Goal: Find specific page/section: Find specific page/section

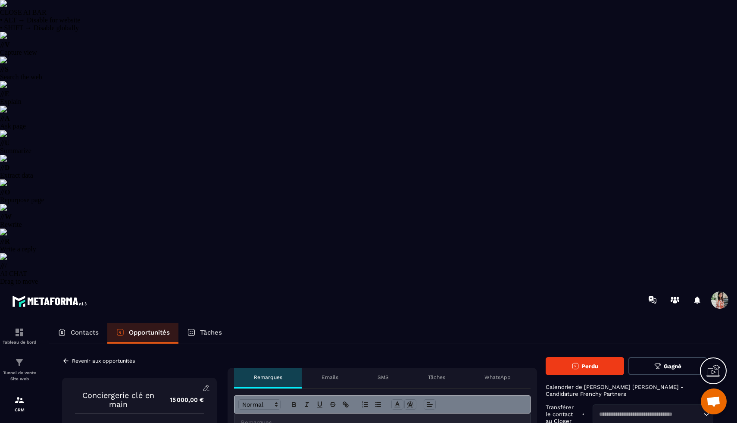
select select "******"
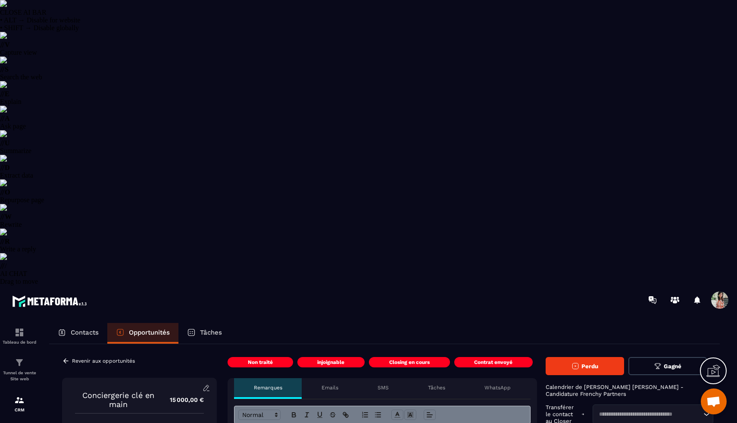
click at [437, 378] on div "Tâches" at bounding box center [437, 388] width 56 height 21
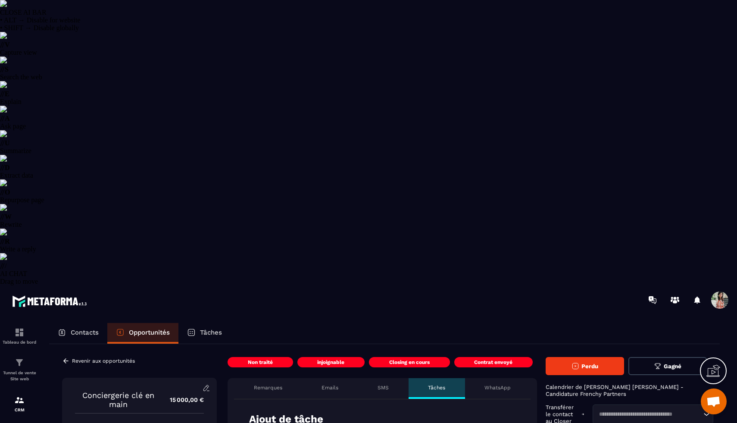
click at [332, 384] on p "Emails" at bounding box center [330, 387] width 17 height 7
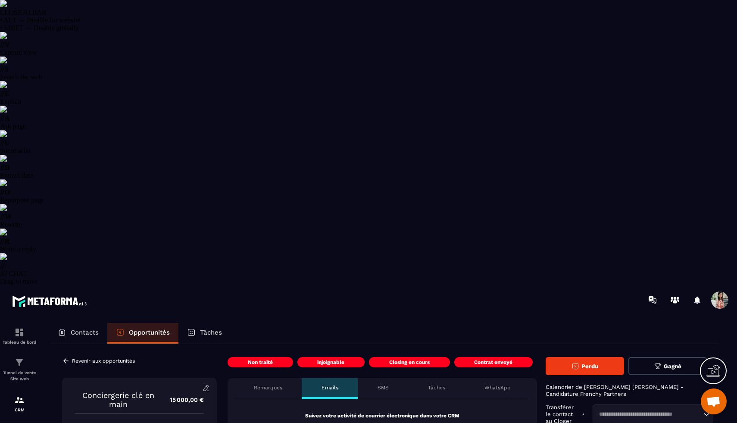
click at [276, 378] on div "Remarques" at bounding box center [268, 388] width 68 height 21
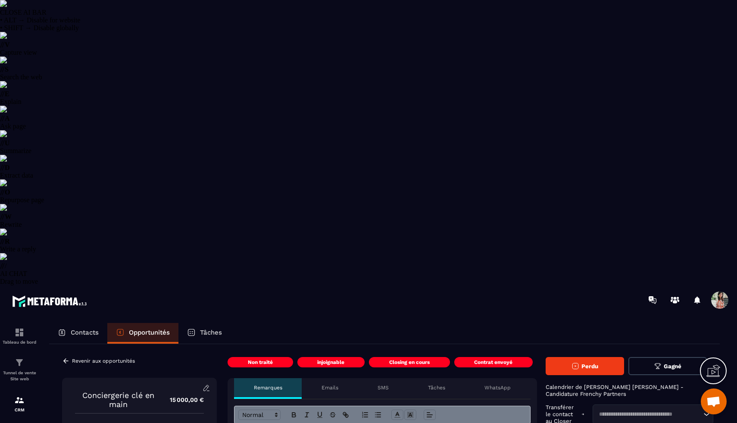
click at [500, 384] on p "WhatsApp" at bounding box center [498, 387] width 26 height 7
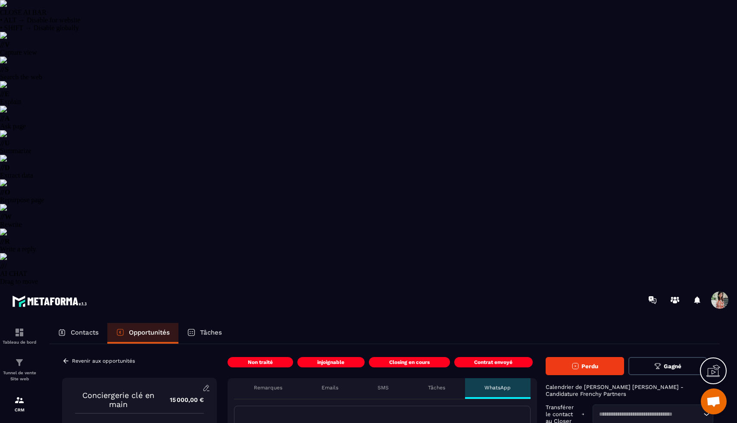
click at [69, 357] on icon at bounding box center [66, 361] width 8 height 8
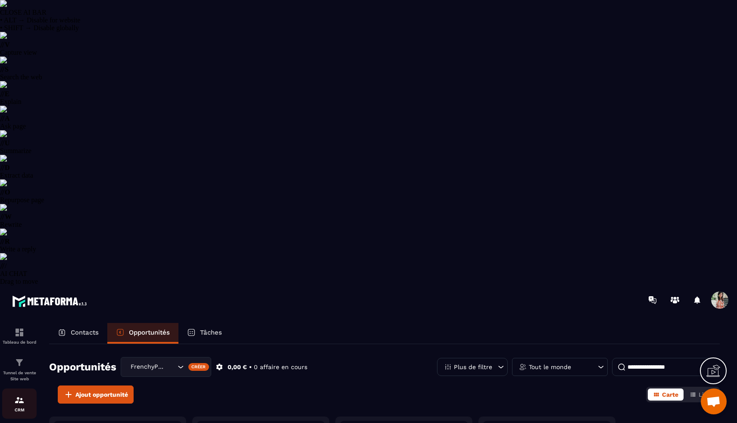
click at [17, 407] on p "CRM" at bounding box center [19, 409] width 34 height 5
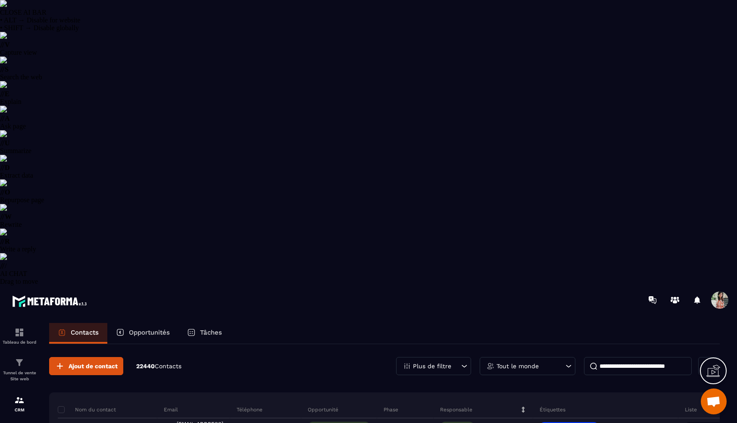
click at [449, 363] on p "Plus de filtre" at bounding box center [432, 366] width 38 height 6
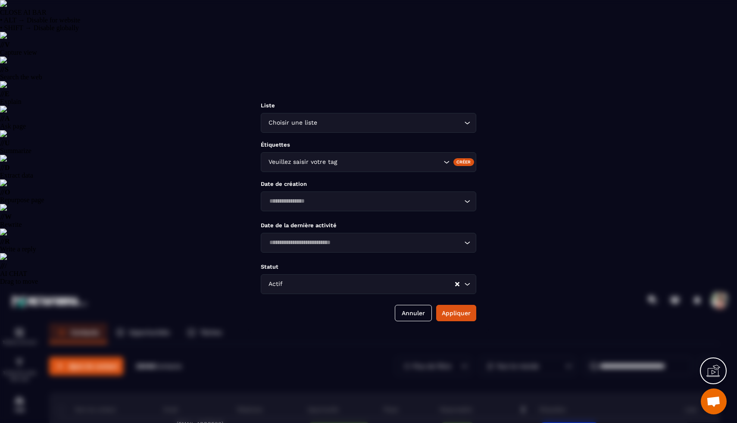
click at [391, 159] on input "Search for option" at bounding box center [390, 161] width 103 height 9
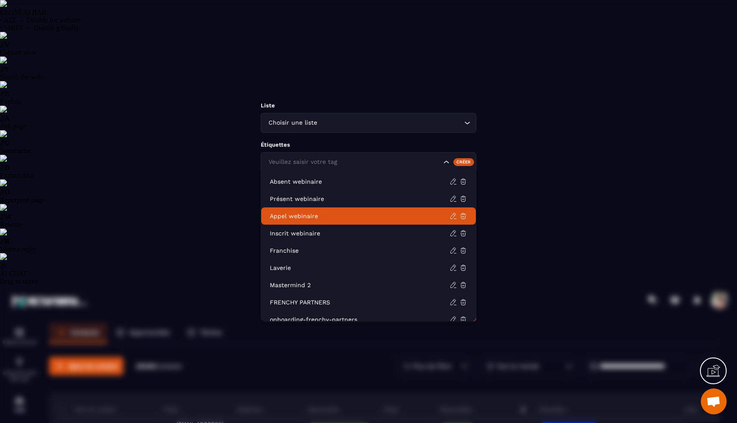
scroll to position [6, 0]
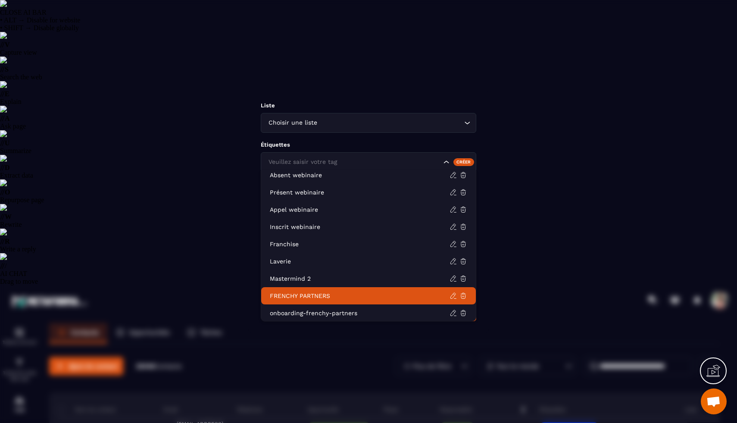
click at [322, 294] on p "FRENCHY PARTNERS" at bounding box center [360, 295] width 180 height 9
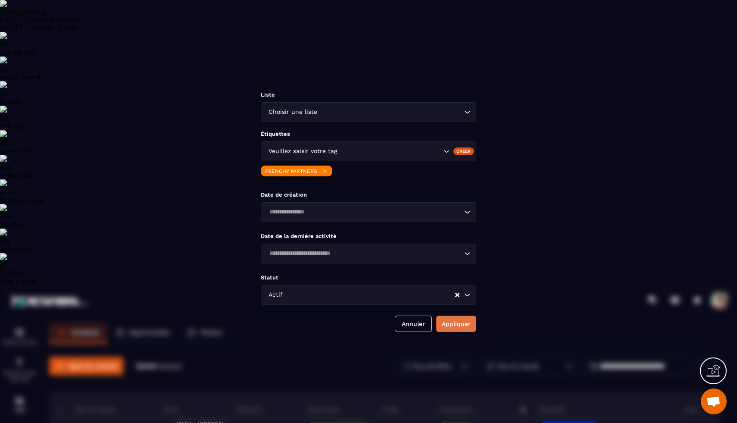
click at [449, 328] on button "Appliquer" at bounding box center [456, 324] width 40 height 16
